Goal: Task Accomplishment & Management: Manage account settings

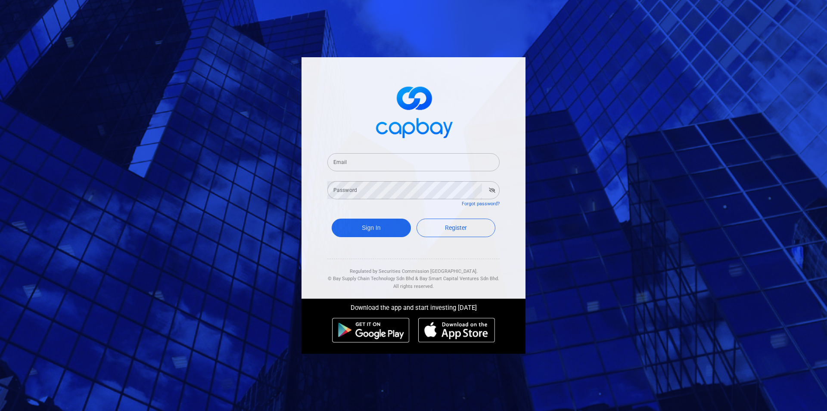
type input "[EMAIL_ADDRESS][DOMAIN_NAME]"
click at [383, 226] on button "Sign In" at bounding box center [371, 228] width 79 height 19
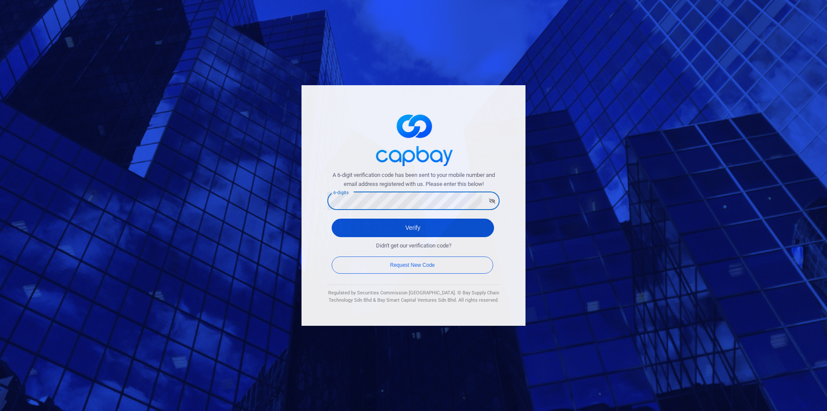
click at [467, 229] on button "Verify" at bounding box center [413, 228] width 162 height 19
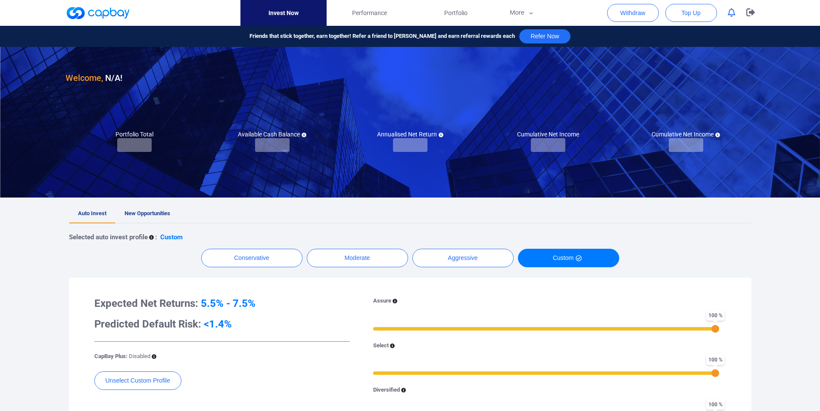
checkbox input "true"
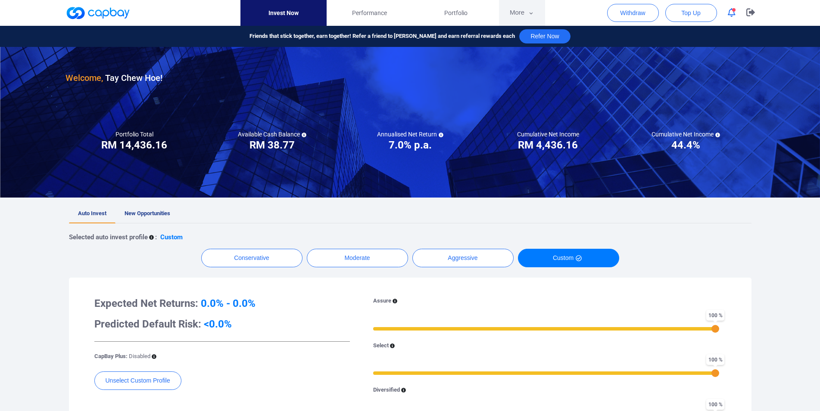
click at [513, 10] on button "More" at bounding box center [522, 13] width 46 height 26
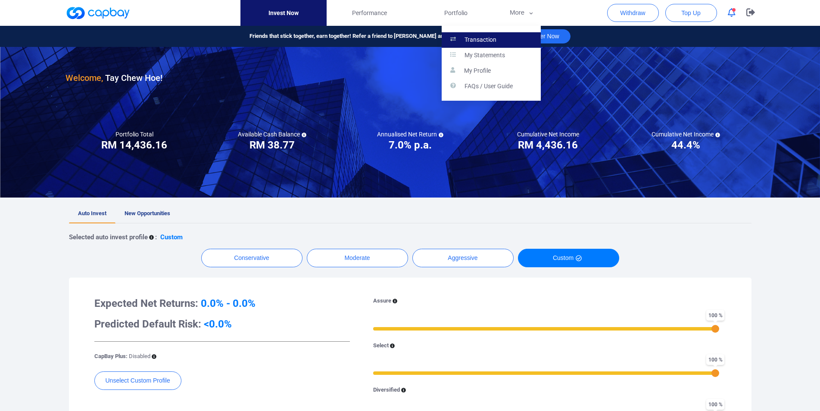
click at [508, 40] on link "Transaction" at bounding box center [491, 40] width 99 height 16
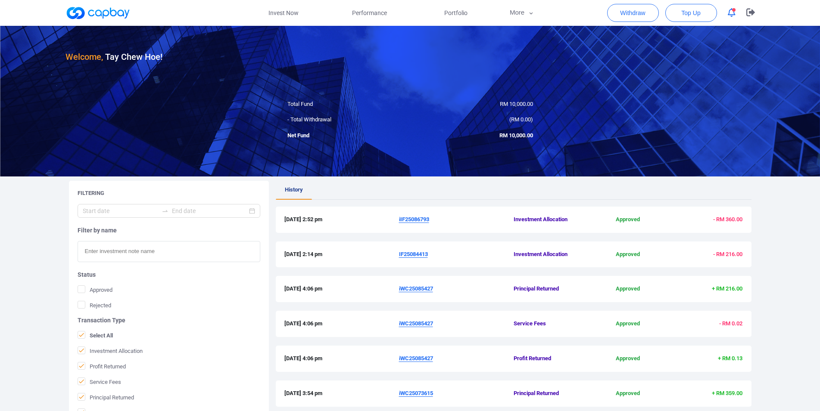
click at [410, 256] on u "IF25084413" at bounding box center [413, 254] width 29 height 6
click at [409, 257] on div "Close" at bounding box center [413, 246] width 153 height 33
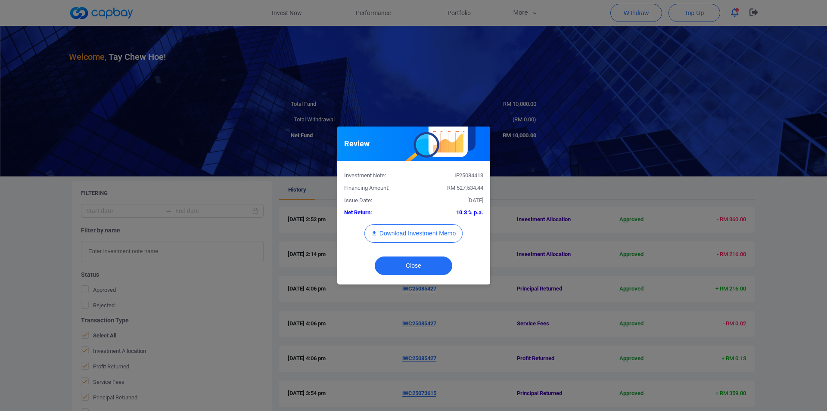
click at [459, 175] on div "IF25084413" at bounding box center [452, 175] width 76 height 9
copy div "IF25084413"
click at [434, 228] on button "Download Investment Memo" at bounding box center [413, 233] width 98 height 19
click at [654, 223] on div "Review Investment Note: IF25084413 Financing Amount: RM 527,534.44 Issue Date: …" at bounding box center [413, 205] width 827 height 411
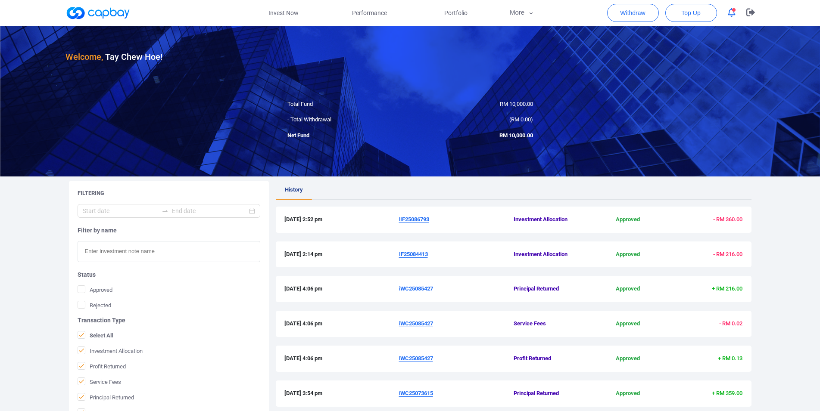
click at [415, 220] on u "iIF25086793" at bounding box center [414, 219] width 30 height 6
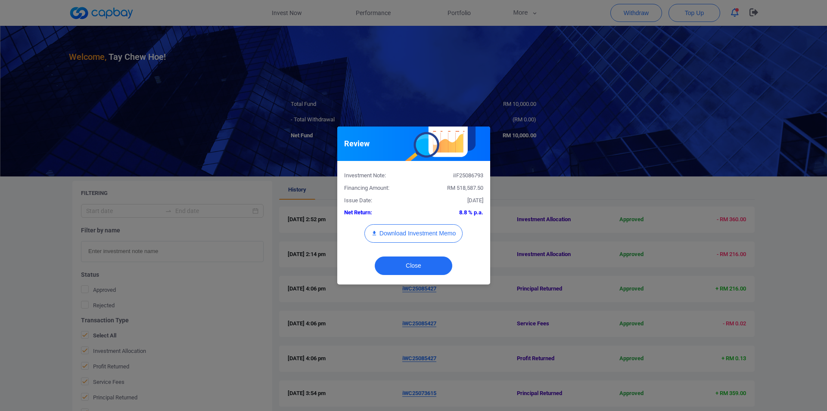
click at [467, 179] on div "iIF25086793" at bounding box center [452, 175] width 76 height 9
copy div "iIF25086793"
click at [435, 233] on button "Download Investment Memo" at bounding box center [413, 233] width 98 height 19
click at [461, 62] on div "Review Investment Note: iIF25086793 Financing Amount: RM 518,587.50 Issue Date:…" at bounding box center [413, 205] width 827 height 411
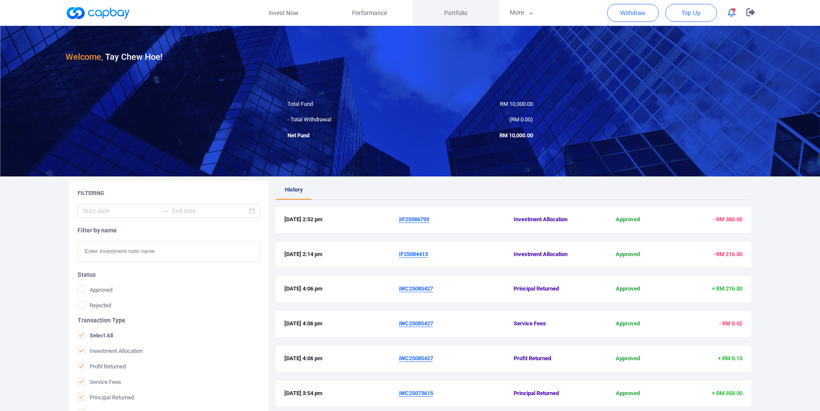
click at [454, 6] on link "Portfolio" at bounding box center [456, 13] width 86 height 26
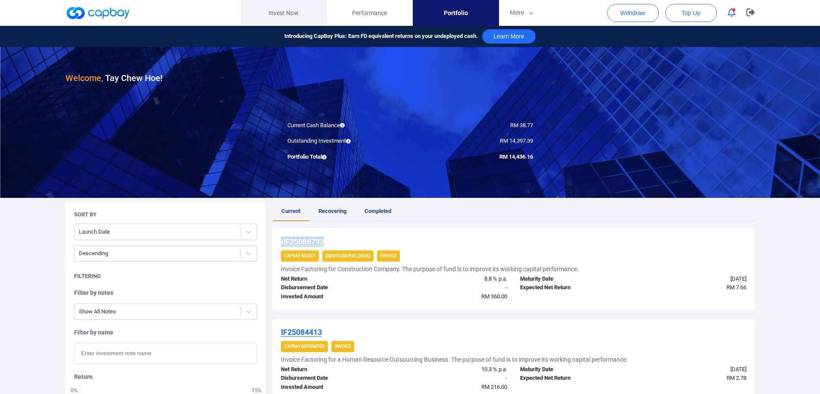
click at [289, 16] on link "Invest Now" at bounding box center [283, 13] width 86 height 26
